Goal: Obtain resource: Obtain resource

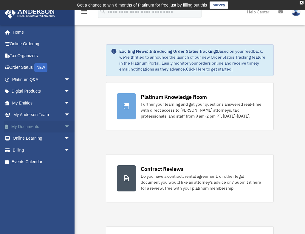
click at [28, 125] on link "My Documents arrow_drop_down" at bounding box center [41, 127] width 75 height 12
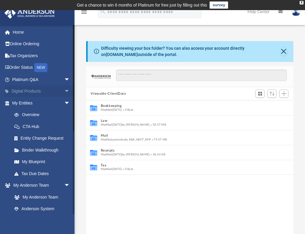
scroll to position [131, 203]
click at [32, 103] on link "My Entities arrow_drop_down" at bounding box center [41, 103] width 75 height 12
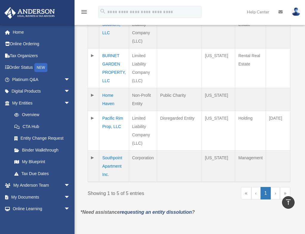
scroll to position [192, 0]
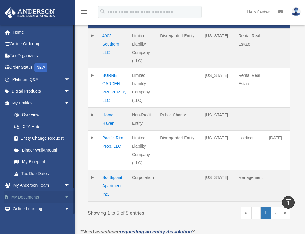
click at [35, 196] on link "My Documents arrow_drop_down" at bounding box center [41, 197] width 75 height 12
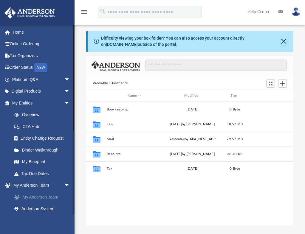
scroll to position [131, 203]
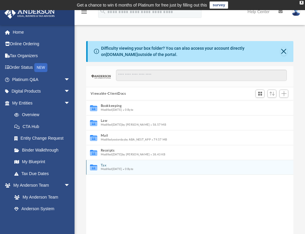
click at [108, 164] on button "Tax" at bounding box center [185, 166] width 171 height 4
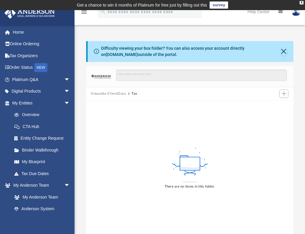
click at [117, 92] on button "Viewable-ClientDocs" at bounding box center [108, 93] width 35 height 5
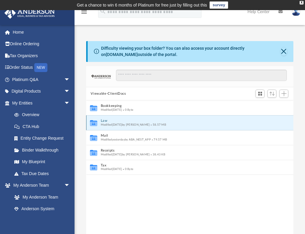
click at [117, 121] on button "Law" at bounding box center [185, 121] width 171 height 4
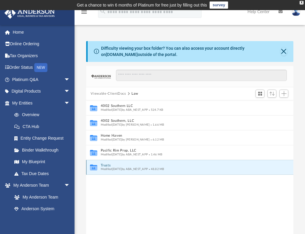
click at [109, 166] on button "Trusts" at bounding box center [185, 166] width 171 height 4
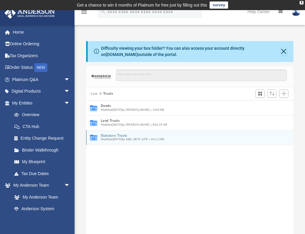
click at [136, 138] on div "Modified [DATE] by ABA_NEST_APP 44.11 MB" at bounding box center [185, 140] width 171 height 4
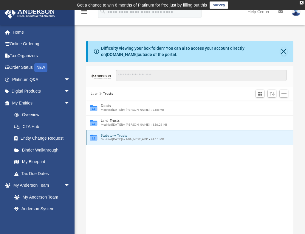
click at [118, 139] on span "Modified [DATE] by ABA_NEST_APP" at bounding box center [123, 139] width 47 height 3
click at [118, 133] on div "Collaborated Folder Statutory Trusts Modified [DATE] by ABA_NEST_APP 44.11 MB" at bounding box center [189, 137] width 207 height 15
click at [118, 136] on button "Statutory Trusts" at bounding box center [185, 136] width 171 height 4
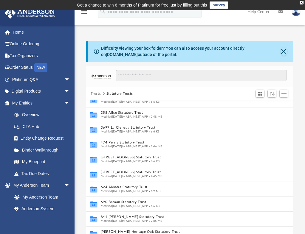
scroll to position [24, 0]
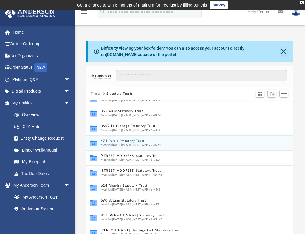
click at [138, 140] on button "474 Perris Statutory Trust" at bounding box center [183, 142] width 166 height 4
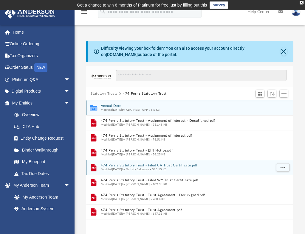
scroll to position [0, 0]
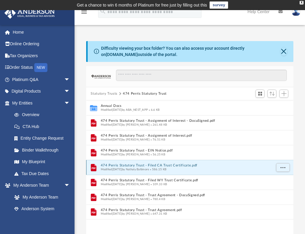
click at [174, 164] on button "474 Perris Statutory Trust - Filed CA Trust Certificate.pdf" at bounding box center [185, 166] width 171 height 4
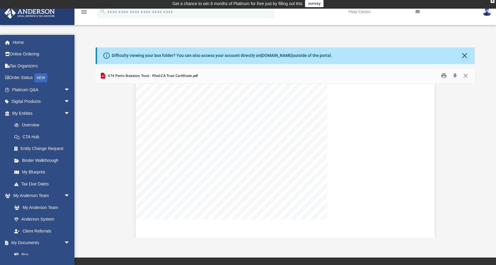
scroll to position [797, 0]
